Goal: Navigation & Orientation: Find specific page/section

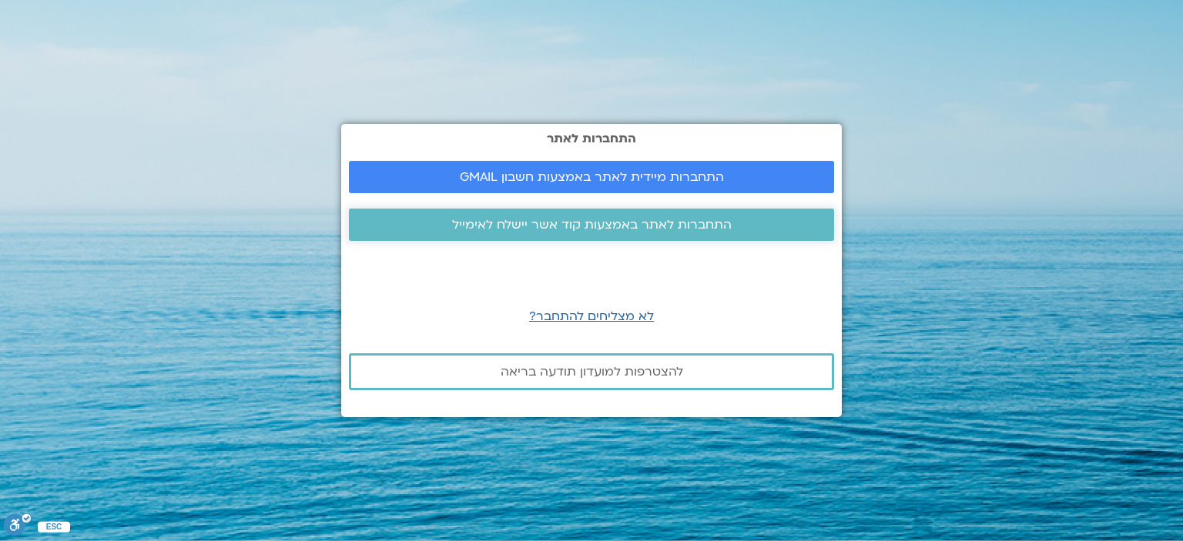
click at [594, 221] on span "התחברות לאתר באמצעות קוד אשר יישלח לאימייל" at bounding box center [592, 225] width 280 height 14
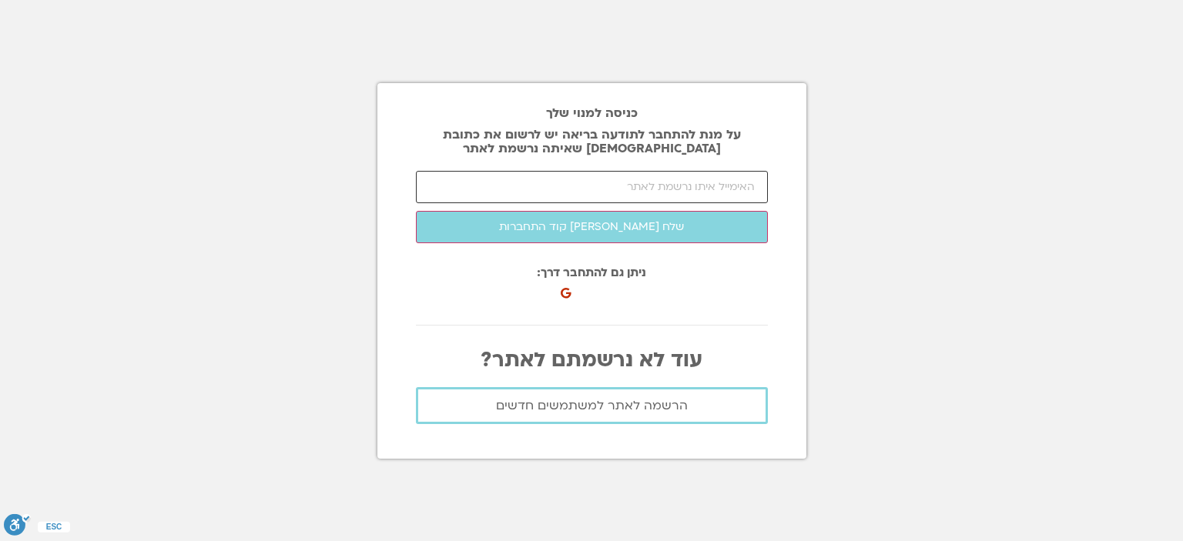
click at [599, 188] on input "email" at bounding box center [592, 187] width 352 height 32
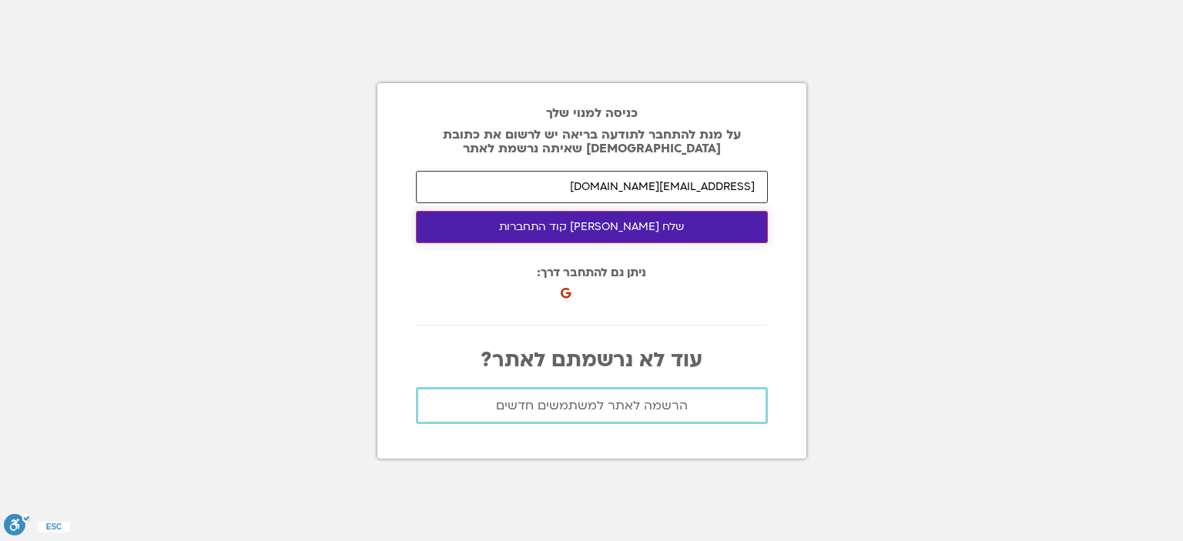
type input "[EMAIL_ADDRESS][DOMAIN_NAME]"
click at [591, 221] on button "שלח [PERSON_NAME] קוד התחברות" at bounding box center [592, 227] width 352 height 32
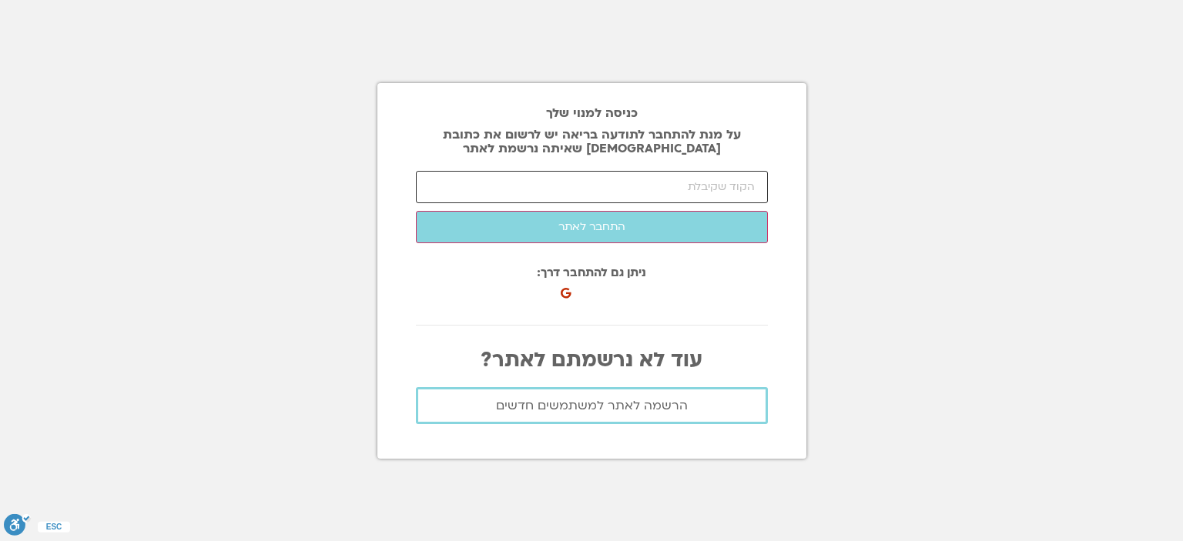
click at [500, 179] on input "number" at bounding box center [592, 187] width 352 height 32
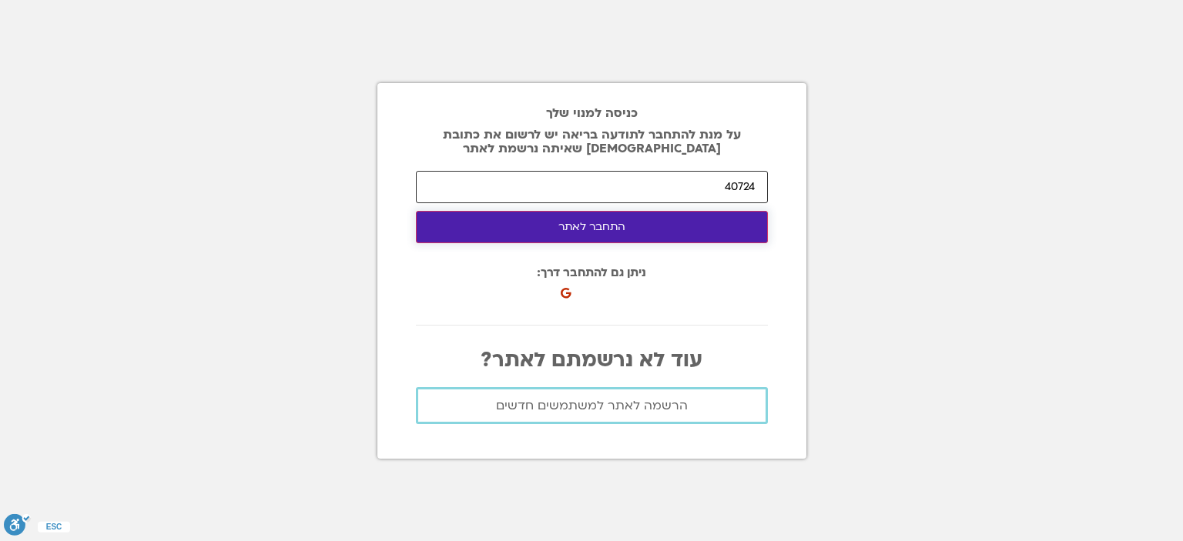
type input "40724"
click at [568, 233] on button "התחבר לאתר" at bounding box center [592, 227] width 352 height 32
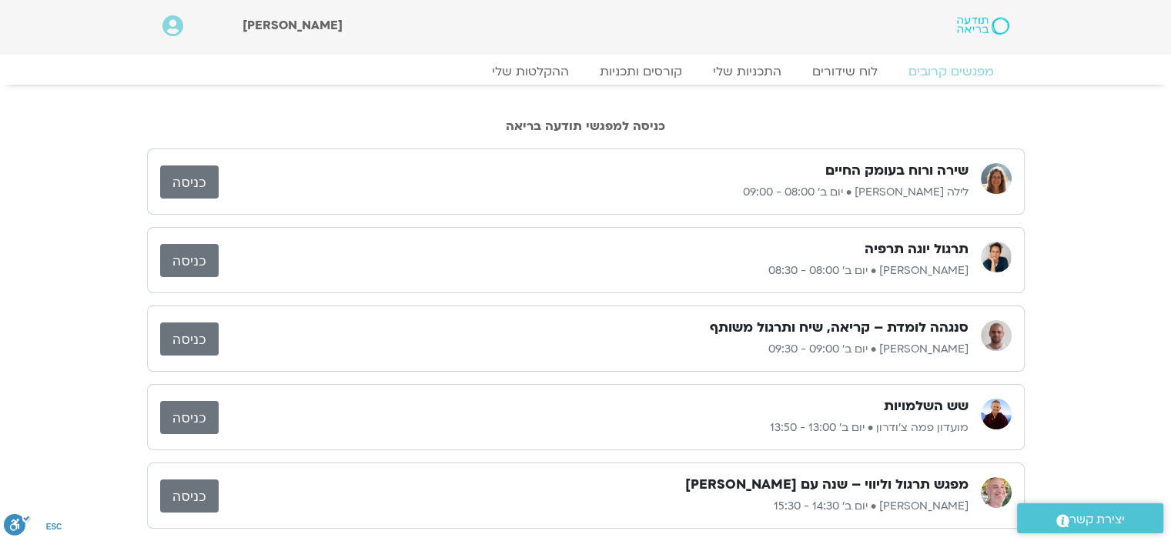
click at [194, 185] on link "כניסה" at bounding box center [189, 182] width 59 height 33
